Goal: Task Accomplishment & Management: Use online tool/utility

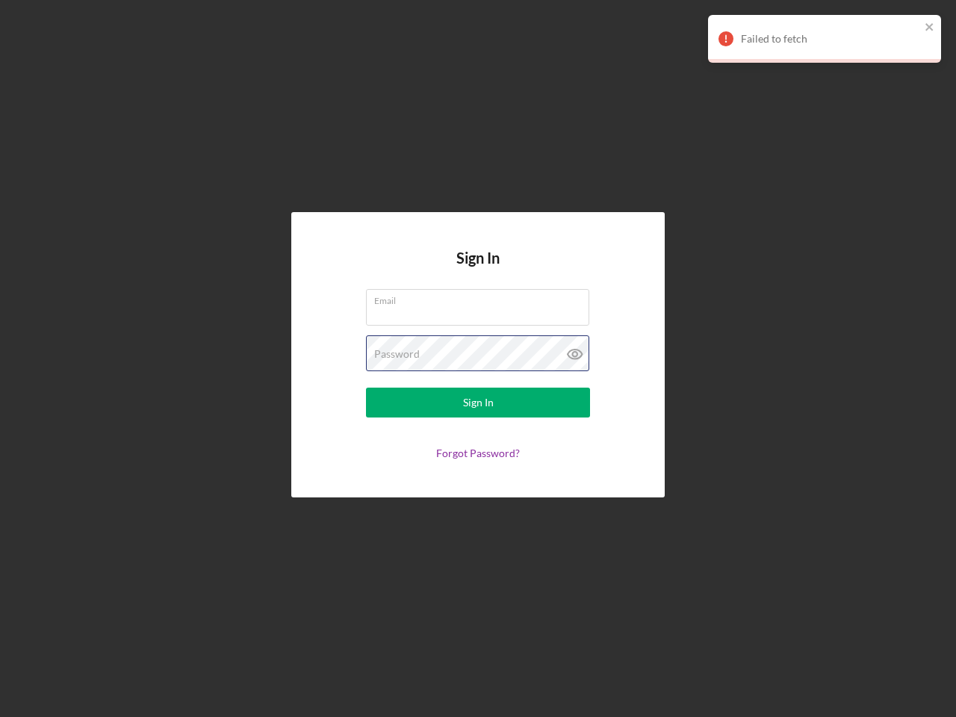
click at [478, 358] on div "Password" at bounding box center [478, 353] width 224 height 37
click at [575, 354] on icon at bounding box center [574, 353] width 37 height 37
click at [824, 39] on div "Failed to fetch" at bounding box center [830, 39] width 179 height 12
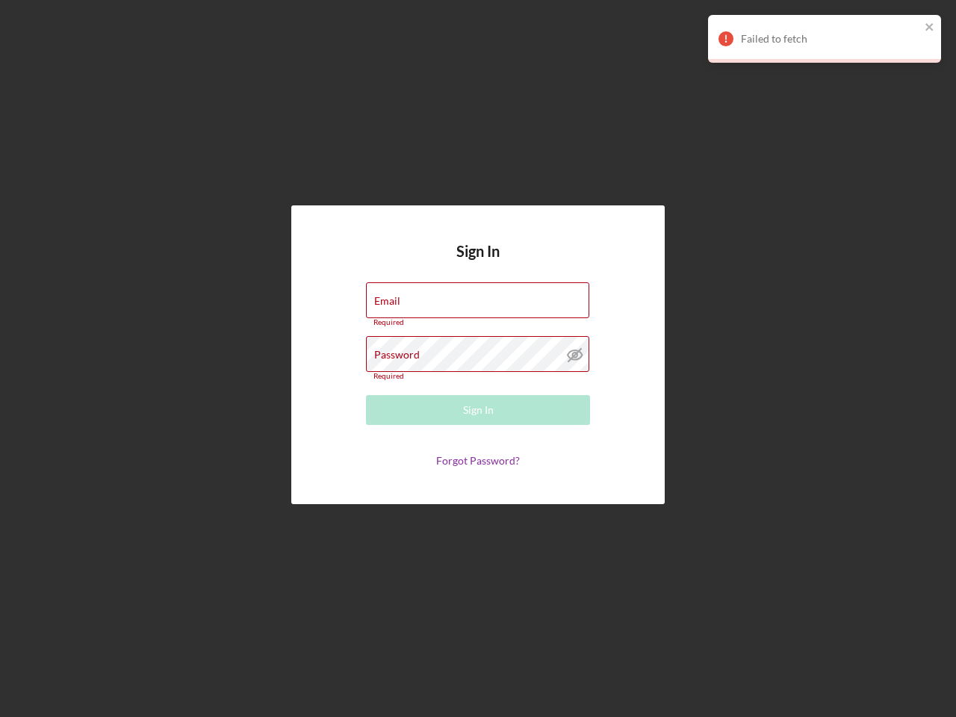
click at [929, 28] on div "Failed to fetch Failed to fetch" at bounding box center [824, 45] width 239 height 66
